Goal: Check status: Check status

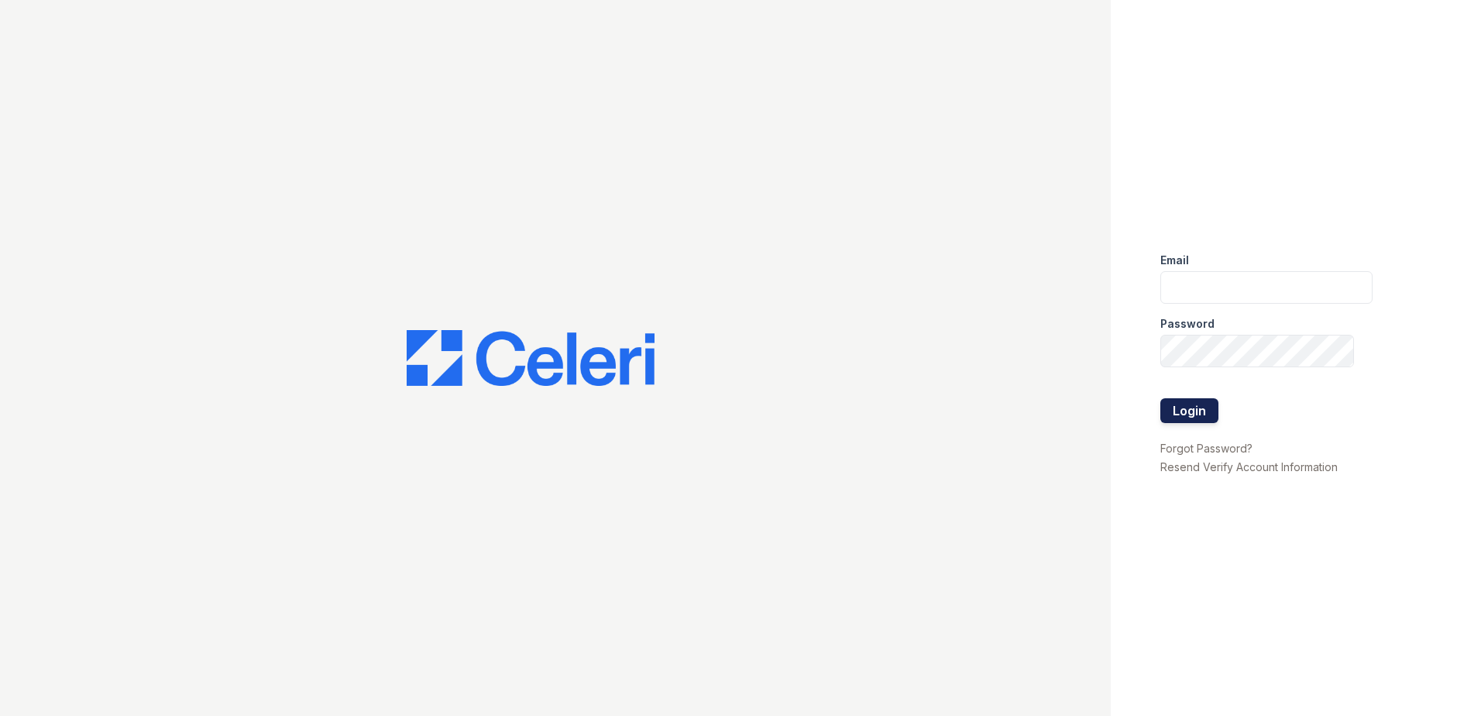
type input "renewparkone@trinity-pm.com"
click at [1207, 401] on button "Login" at bounding box center [1189, 410] width 58 height 25
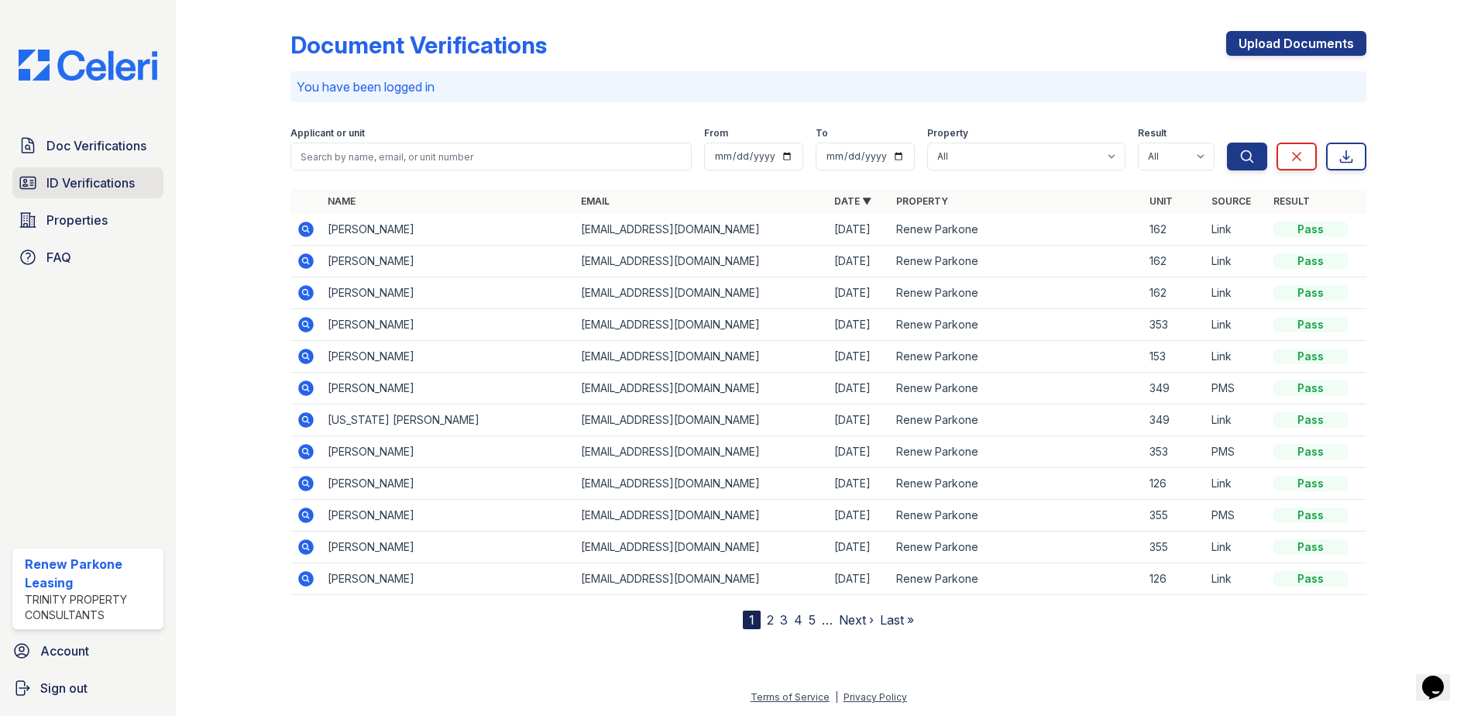
click at [144, 189] on link "ID Verifications" at bounding box center [87, 182] width 151 height 31
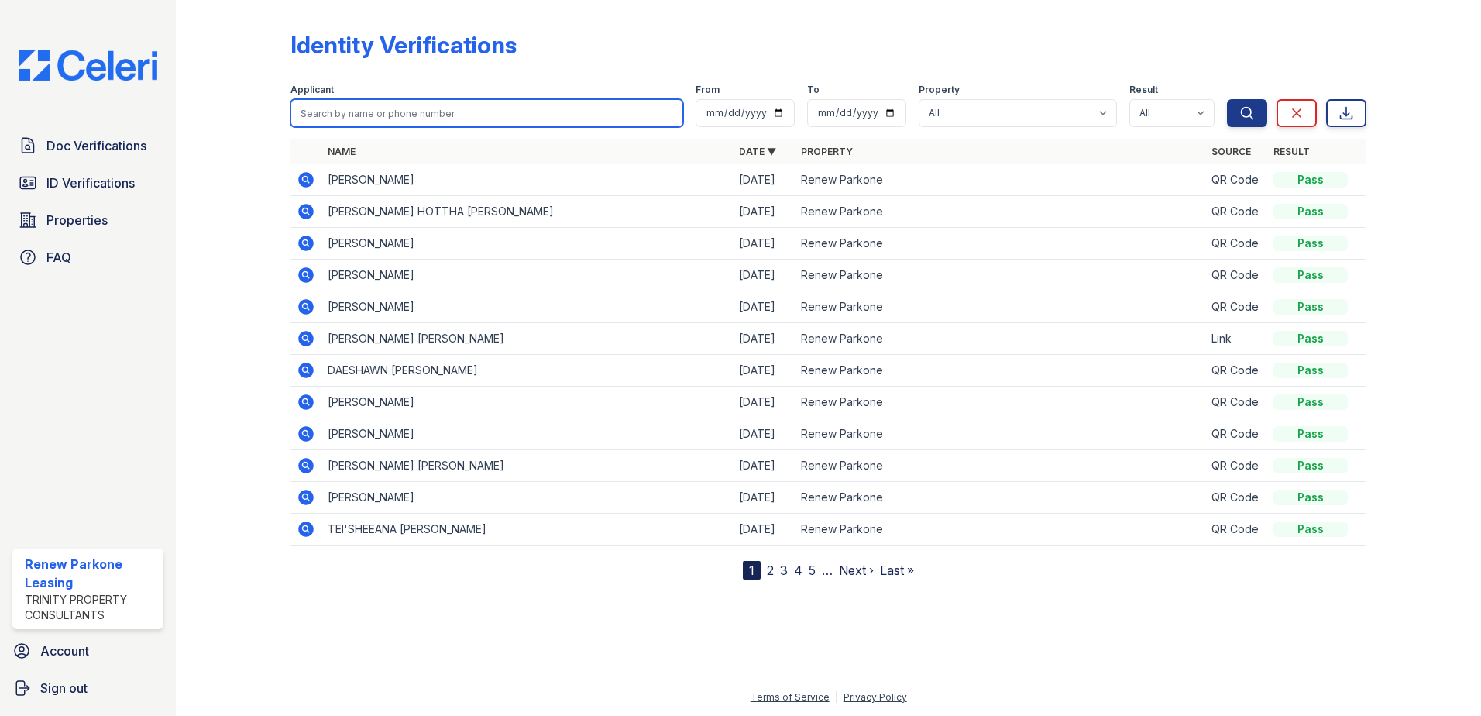
click at [415, 106] on input "search" at bounding box center [487, 113] width 393 height 28
type input "[PERSON_NAME]"
click at [1227, 99] on button "Search" at bounding box center [1247, 113] width 40 height 28
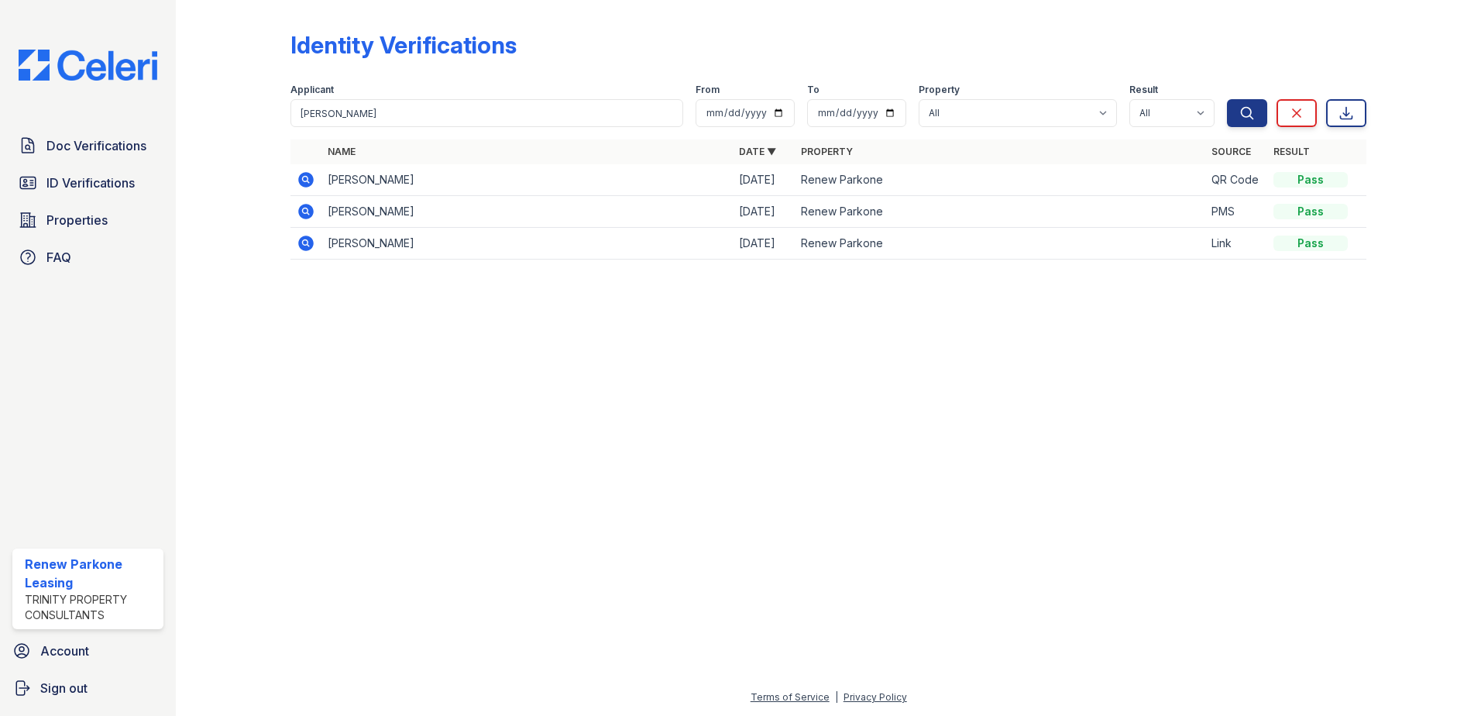
click at [304, 214] on icon at bounding box center [305, 211] width 15 height 15
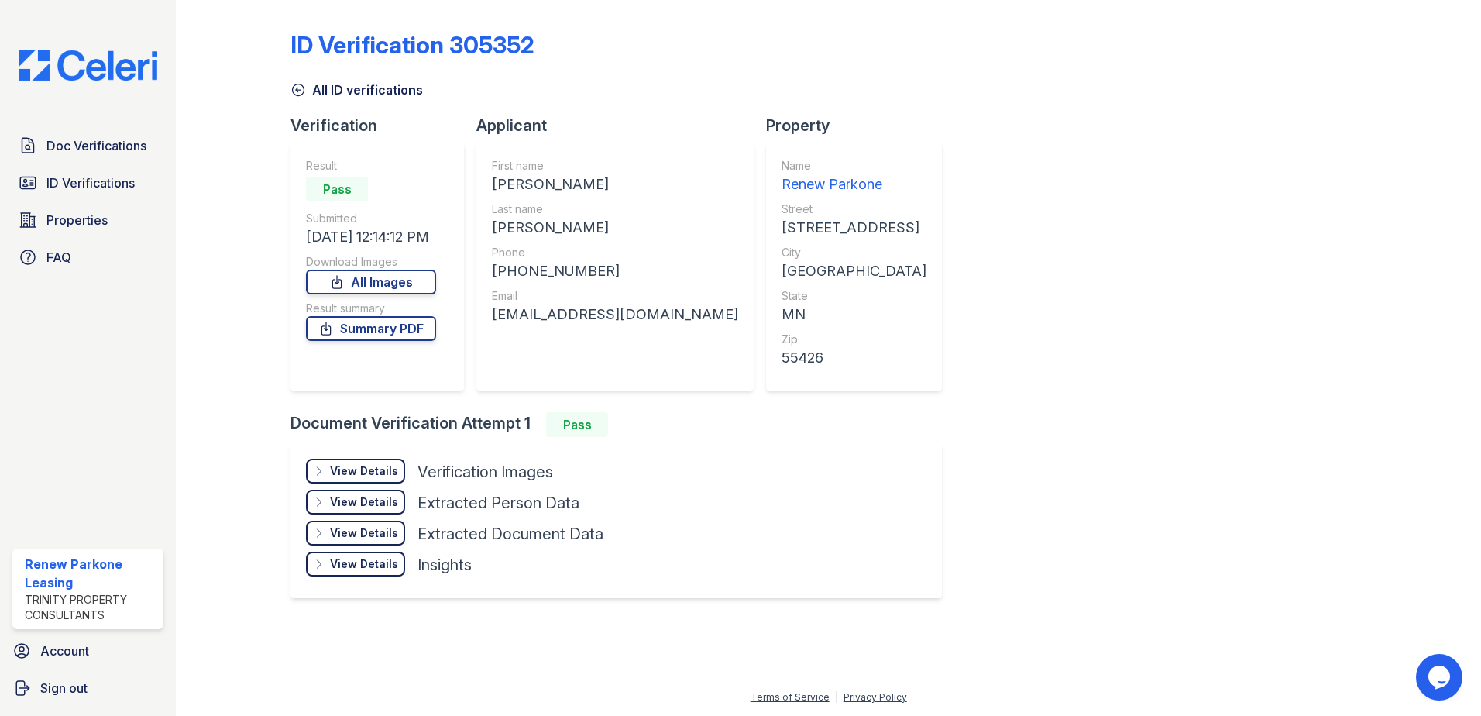
click at [339, 474] on div "View Details" at bounding box center [364, 470] width 68 height 15
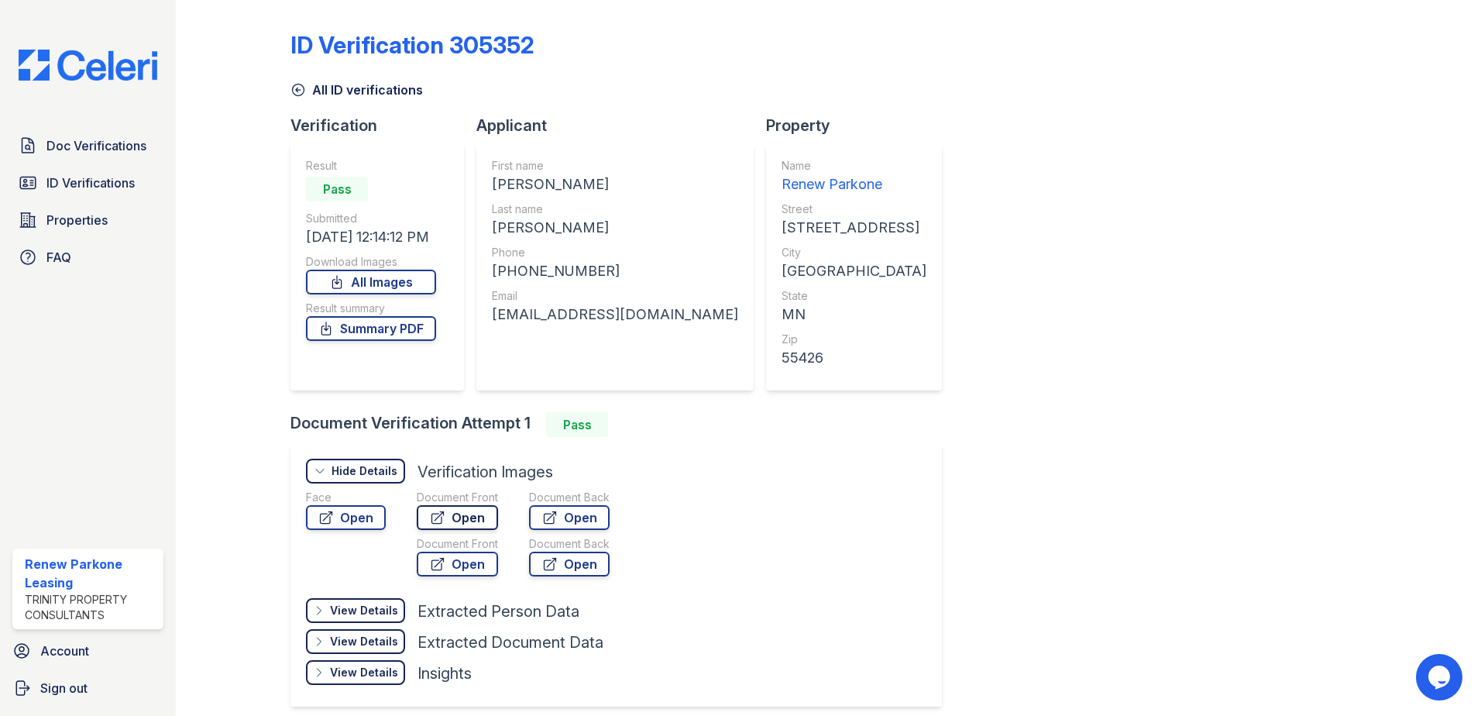
click at [456, 523] on link "Open" at bounding box center [457, 517] width 81 height 25
drag, startPoint x: 346, startPoint y: 330, endPoint x: 327, endPoint y: 323, distance: 19.9
click at [346, 330] on link "Summary PDF" at bounding box center [371, 328] width 130 height 25
